Goal: Task Accomplishment & Management: Complete application form

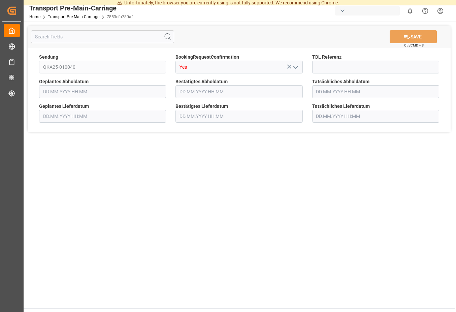
type input "[DATE] 00:00"
click at [195, 93] on input "[DATE] 00:00" at bounding box center [239, 91] width 127 height 13
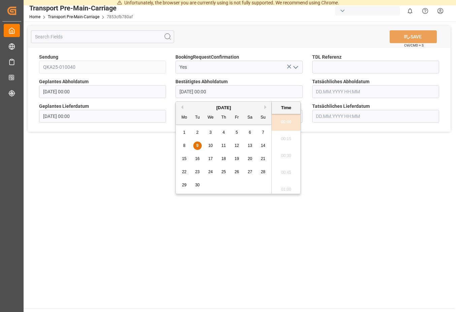
click at [211, 143] on div "10" at bounding box center [211, 146] width 8 height 8
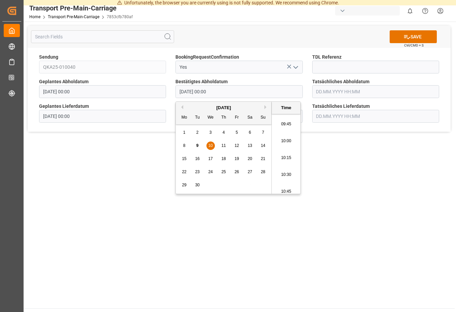
scroll to position [776, 0]
drag, startPoint x: 281, startPoint y: 153, endPoint x: 282, endPoint y: 124, distance: 29.3
click at [282, 124] on ul "00:00 00:15 00:30 00:45 01:00 01:15 01:30 01:45 02:00 02:15 02:30 02:45 03:00 0…" at bounding box center [286, 154] width 29 height 80
click at [282, 124] on li "11:30" at bounding box center [286, 121] width 29 height 17
type input "[DATE] 11:30"
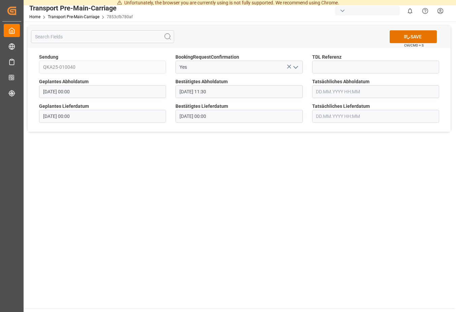
click at [287, 160] on main "SAVE Ctrl/CMD + S Sendung QKA25-010040 BookingRequestConfirmation Yes TDL Refer…" at bounding box center [239, 165] width 431 height 287
drag, startPoint x: 403, startPoint y: 32, endPoint x: 370, endPoint y: 41, distance: 33.4
click at [403, 33] on button "SAVE" at bounding box center [413, 36] width 47 height 13
